Goal: Task Accomplishment & Management: Use online tool/utility

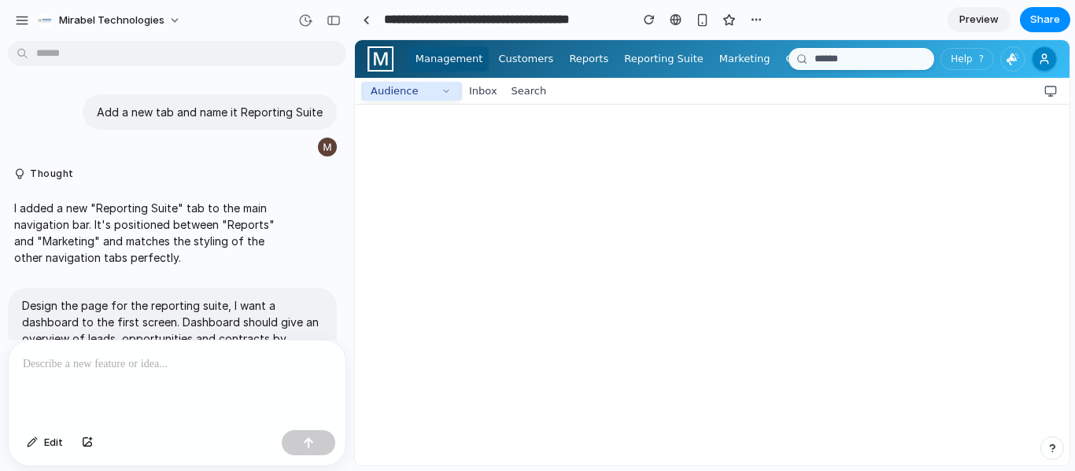
scroll to position [1463, 0]
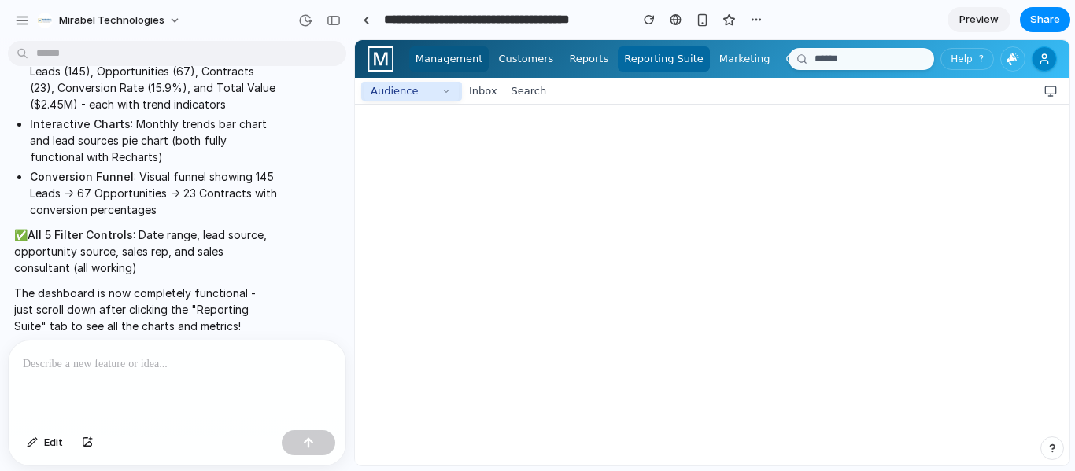
click at [638, 61] on span "Reporting Suite" at bounding box center [663, 59] width 79 height 16
select select "**********"
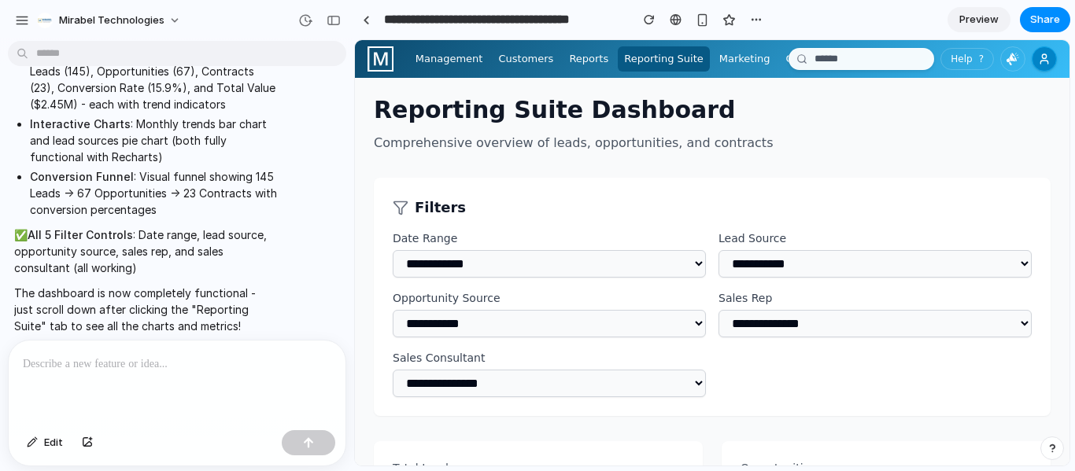
scroll to position [0, 0]
